Goal: Navigation & Orientation: Find specific page/section

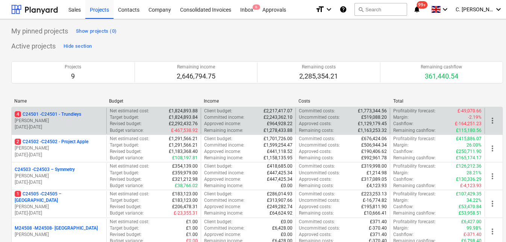
click at [66, 114] on p "4 C24501 - C24501 - Trundleys" at bounding box center [48, 114] width 66 height 6
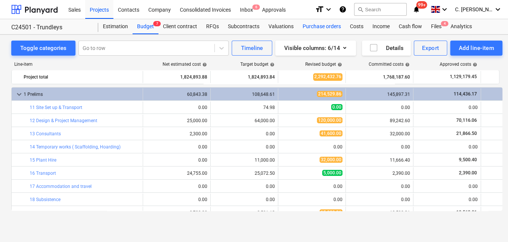
click at [312, 24] on div "Purchase orders" at bounding box center [321, 26] width 47 height 15
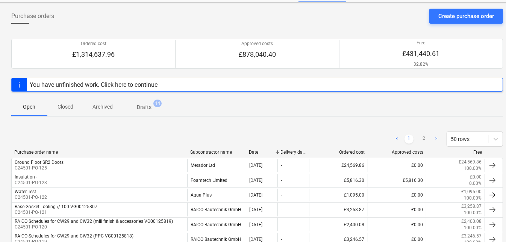
scroll to position [102, 0]
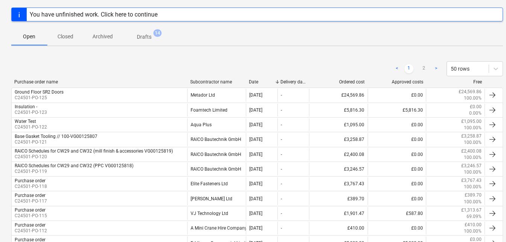
click at [198, 80] on div "Subcontractor name" at bounding box center [216, 81] width 53 height 5
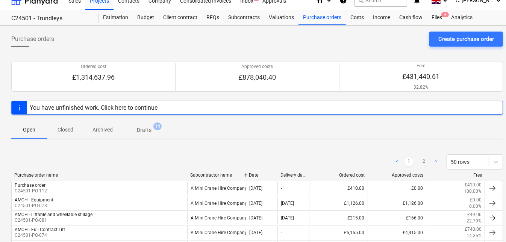
scroll to position [0, 0]
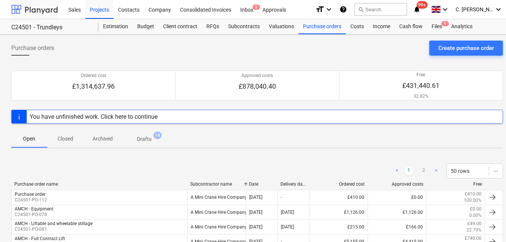
click at [41, 12] on div at bounding box center [34, 9] width 47 height 19
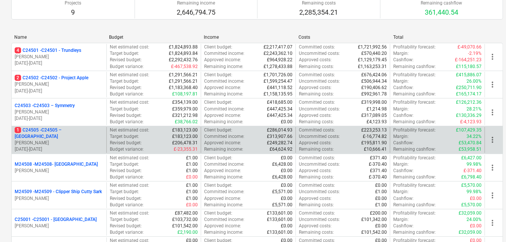
scroll to position [68, 0]
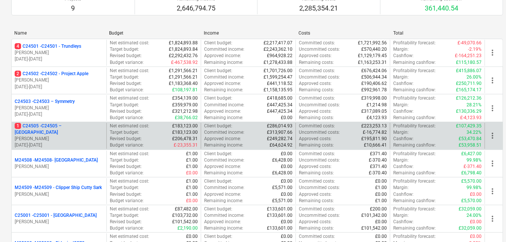
click at [33, 130] on p "1 C24505 - C24505 – [GEOGRAPHIC_DATA]" at bounding box center [59, 129] width 89 height 13
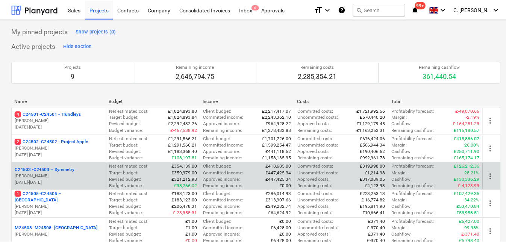
scroll to position [68, 0]
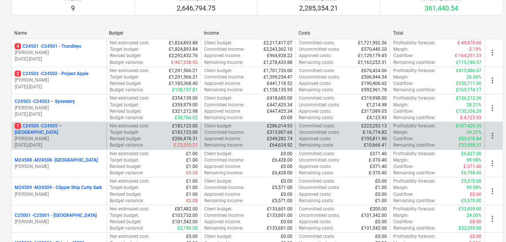
click at [45, 130] on p "1 C24505 - C24505 – [GEOGRAPHIC_DATA]" at bounding box center [59, 129] width 89 height 13
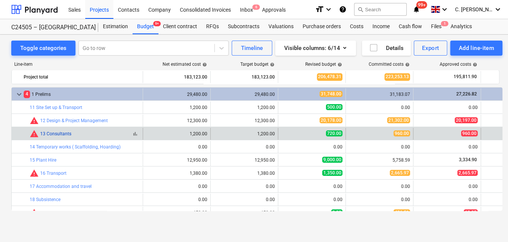
click at [52, 134] on link "13 Consultants" at bounding box center [55, 133] width 31 height 5
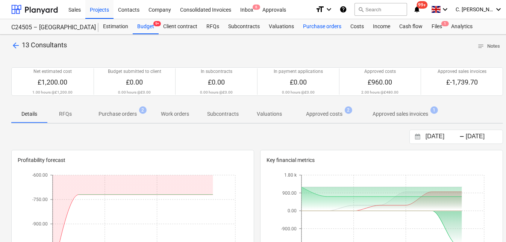
click at [314, 24] on div "Purchase orders" at bounding box center [321, 26] width 47 height 15
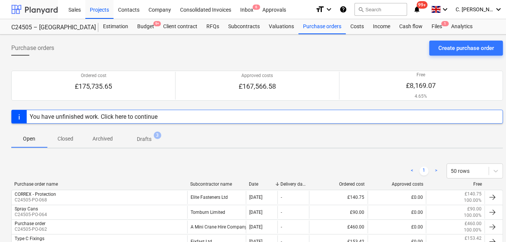
click at [41, 6] on div at bounding box center [34, 9] width 47 height 19
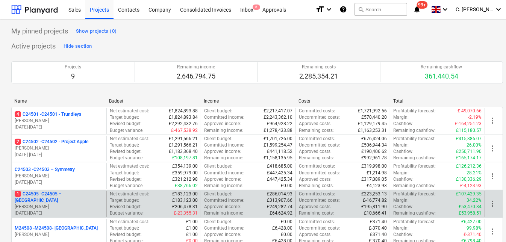
click at [62, 204] on p "[PERSON_NAME]" at bounding box center [59, 207] width 89 height 6
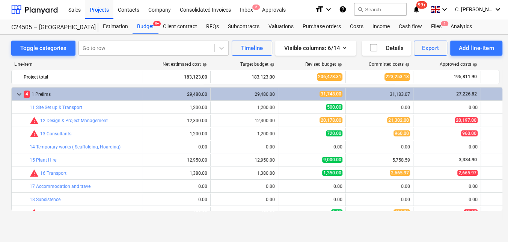
click at [60, 133] on link "13 Consultants" at bounding box center [55, 133] width 31 height 5
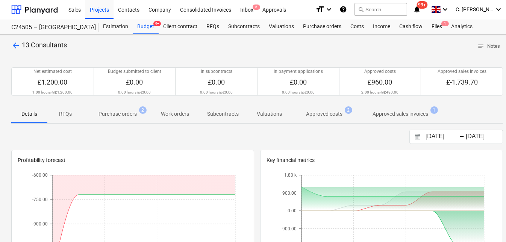
click at [124, 113] on p "Purchase orders" at bounding box center [117, 114] width 38 height 8
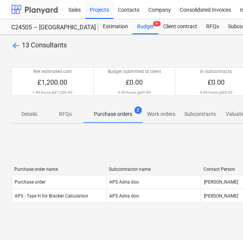
click at [38, 14] on div at bounding box center [34, 9] width 47 height 19
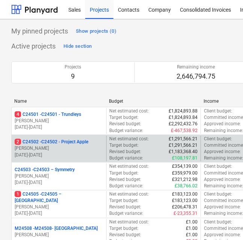
click at [70, 147] on p "[PERSON_NAME]" at bounding box center [59, 148] width 89 height 6
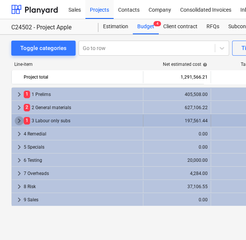
click at [19, 122] on span "keyboard_arrow_right" at bounding box center [19, 120] width 9 height 9
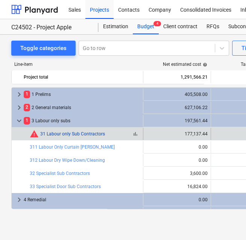
click at [65, 134] on link "31 Labour only Sub Contractors" at bounding box center [72, 133] width 65 height 5
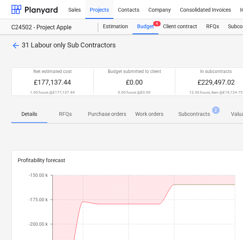
click at [196, 114] on p "Subcontracts" at bounding box center [194, 114] width 32 height 8
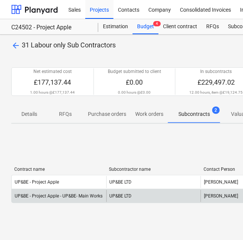
click at [45, 199] on div "UP&BE - Project Apple - UP&BE- Main Works" at bounding box center [59, 196] width 95 height 12
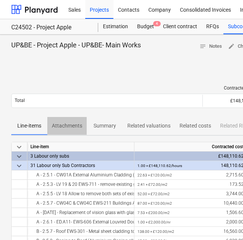
click at [65, 126] on p "Attachments" at bounding box center [67, 126] width 30 height 8
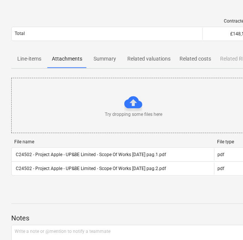
scroll to position [68, 0]
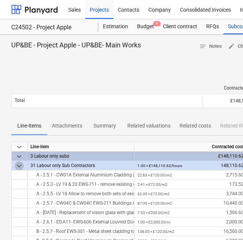
click at [18, 168] on span "keyboard_arrow_down" at bounding box center [19, 165] width 9 height 9
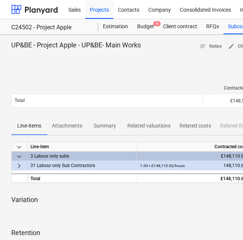
click at [19, 156] on span "keyboard_arrow_down" at bounding box center [19, 156] width 9 height 9
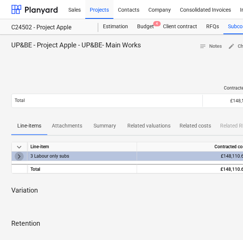
drag, startPoint x: 19, startPoint y: 156, endPoint x: 24, endPoint y: 157, distance: 5.6
click at [19, 156] on span "keyboard_arrow_right" at bounding box center [19, 156] width 9 height 9
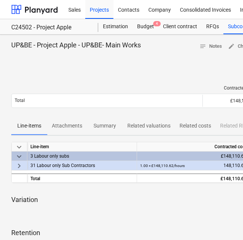
click at [50, 155] on div "3 Labour only subs" at bounding box center [81, 155] width 103 height 9
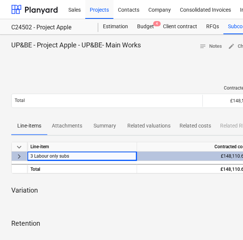
click at [21, 158] on span "keyboard_arrow_right" at bounding box center [19, 156] width 9 height 9
